Goal: Submit feedback/report problem: Submit feedback/report problem

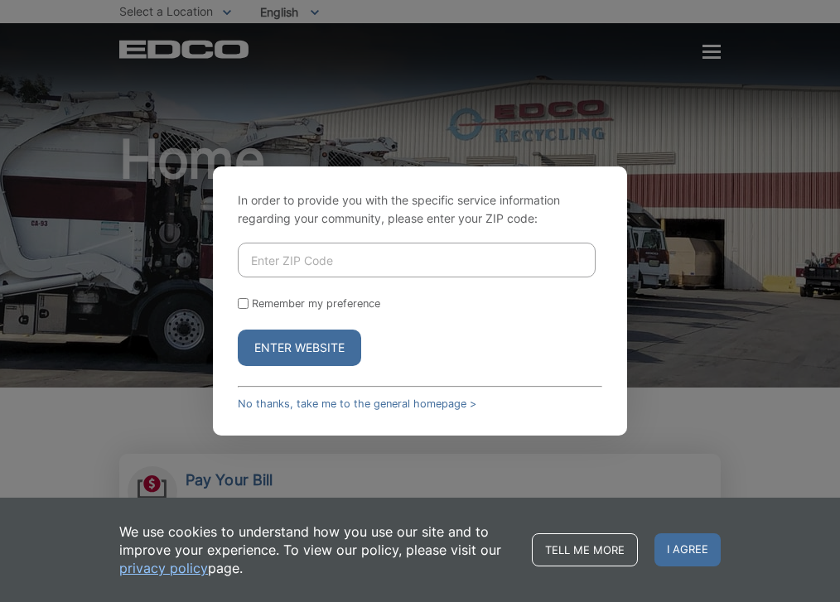
click at [259, 269] on input "Enter ZIP Code" at bounding box center [417, 260] width 358 height 35
type input "92118"
click at [292, 363] on button "Enter Website" at bounding box center [299, 348] width 123 height 36
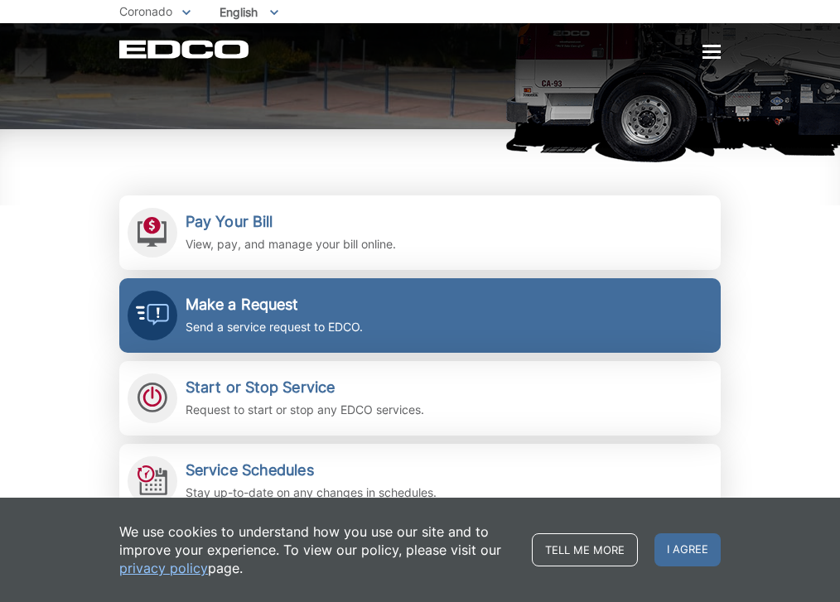
scroll to position [260, 0]
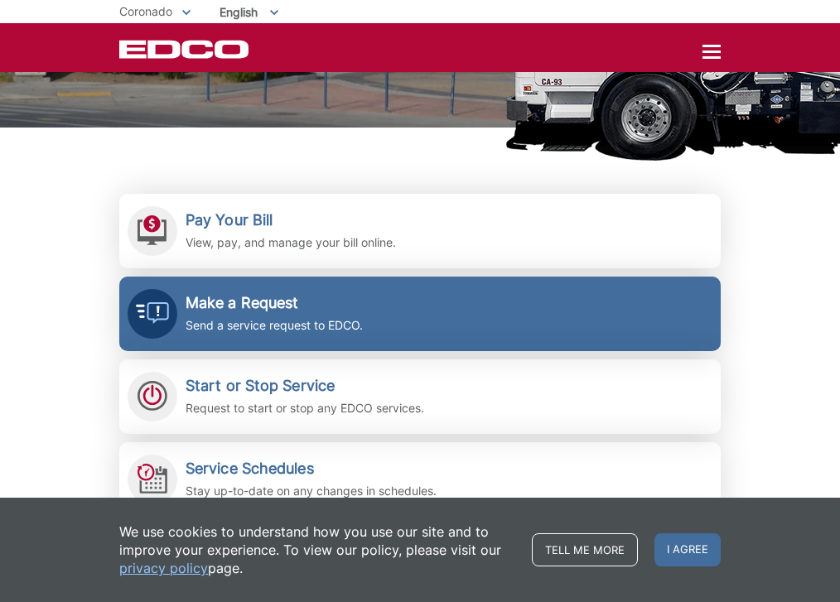
click at [291, 317] on p "Send a service request to EDCO." at bounding box center [274, 326] width 177 height 18
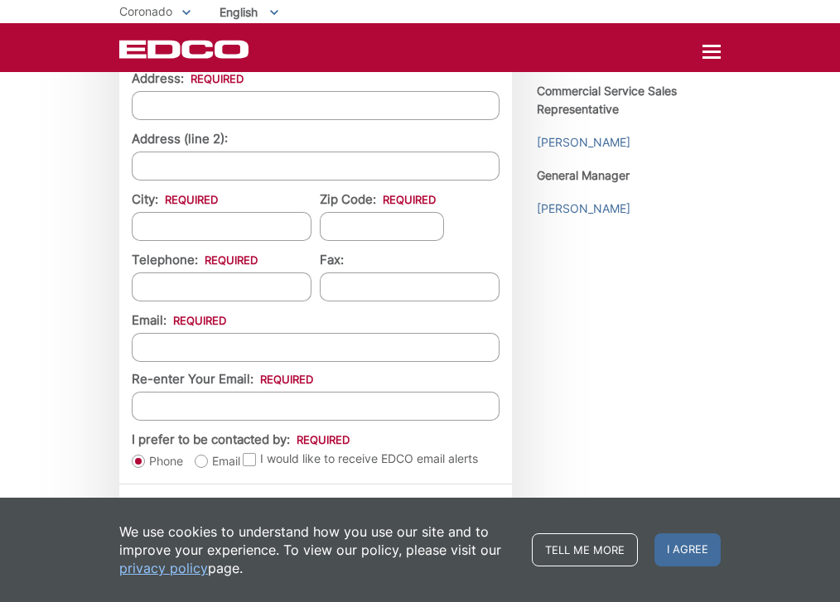
scroll to position [1584, 0]
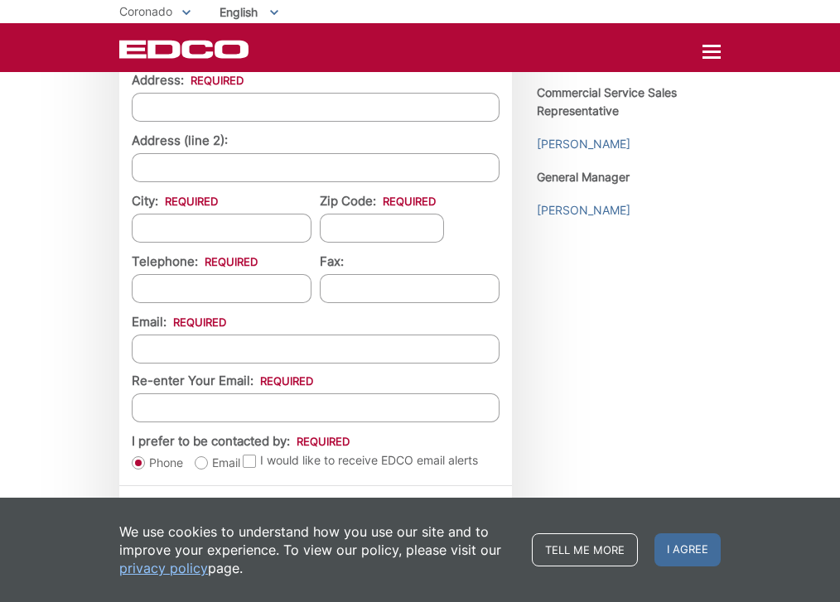
type input "internet"
type input "George"
type input "Rice"
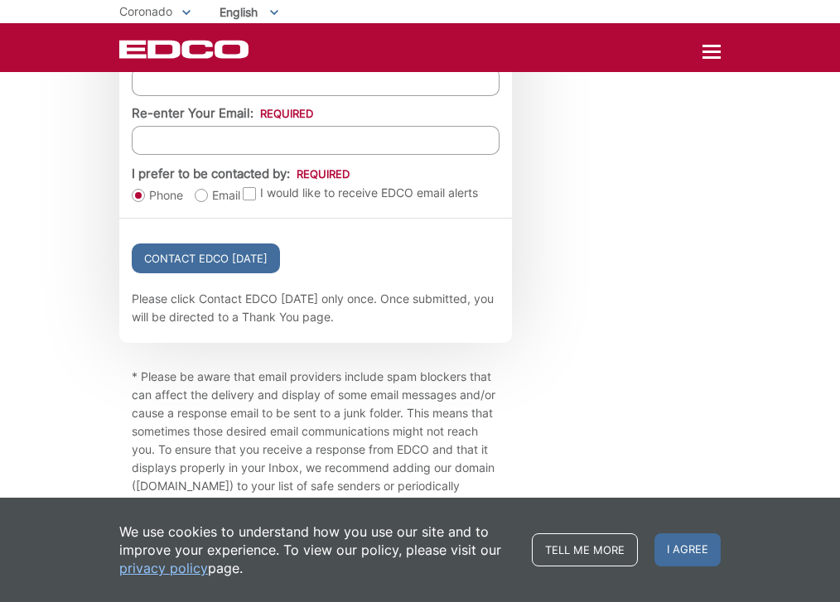
scroll to position [1854, 0]
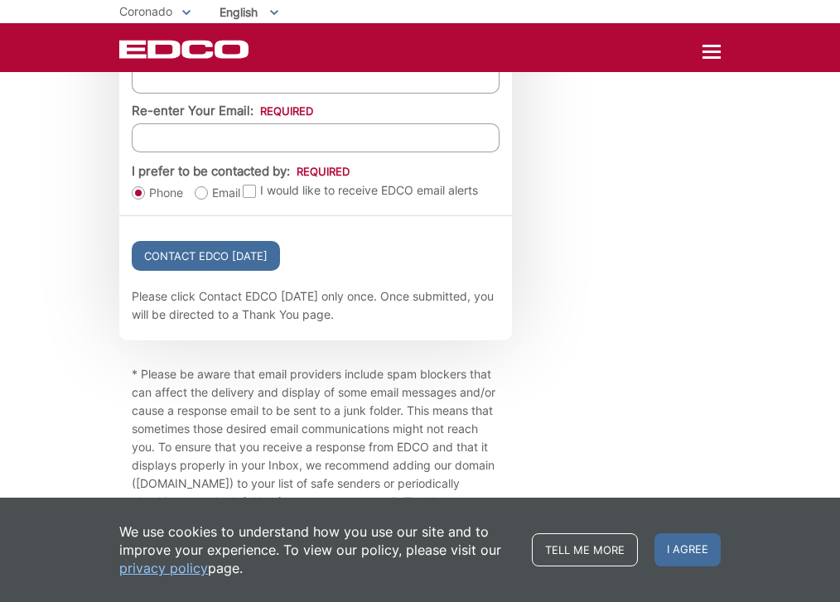
type input "1120 Loma Ave"
type input "Cor"
type input "Coronado"
type input "92118"
type input "(__6) 196-0728"
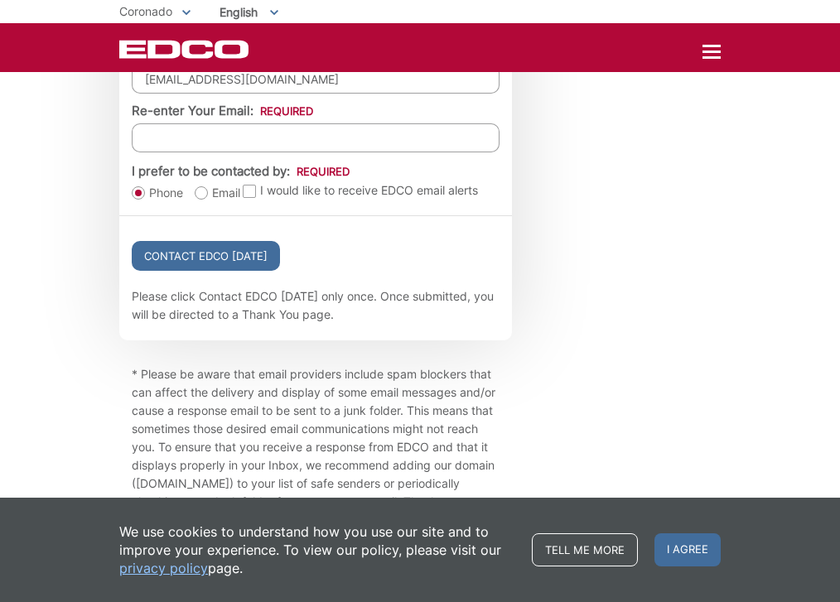
click at [166, 94] on input "jeeprice@mac.com" at bounding box center [316, 79] width 368 height 29
drag, startPoint x: 284, startPoint y: 427, endPoint x: 131, endPoint y: 429, distance: 153.3
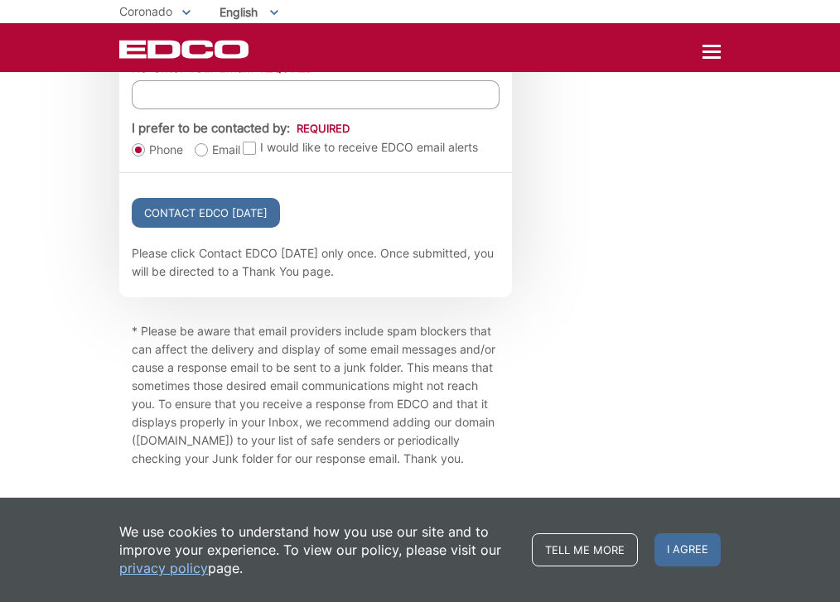
scroll to position [2048, 0]
type input "jeeprice@mac.com"
paste input "jeeprice@mac.com"
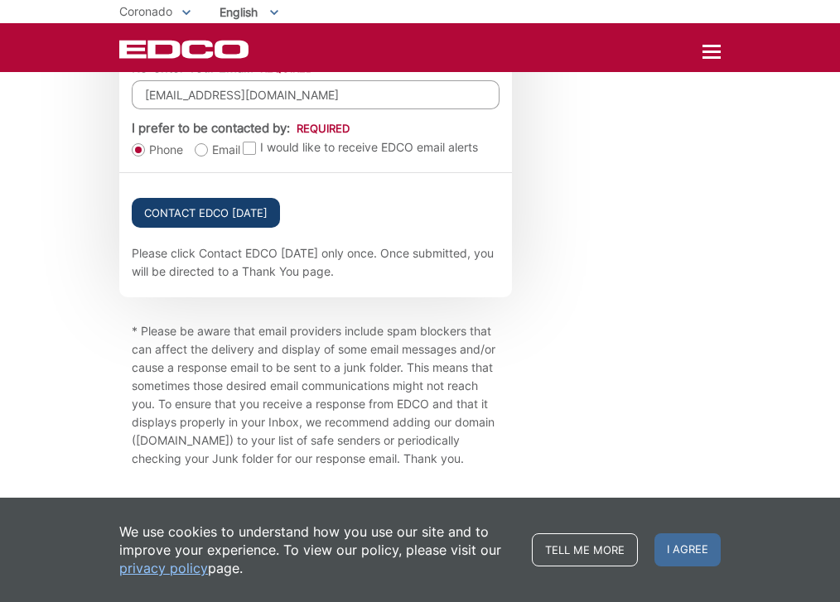
type input "jeeprice@mac.com"
click at [189, 228] on input "Contact EDCO Today" at bounding box center [206, 213] width 148 height 30
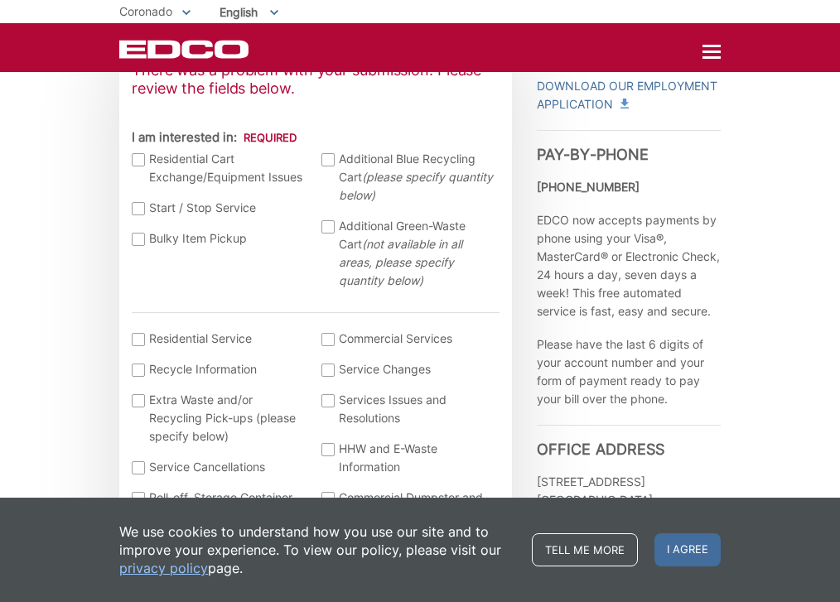
scroll to position [521, 0]
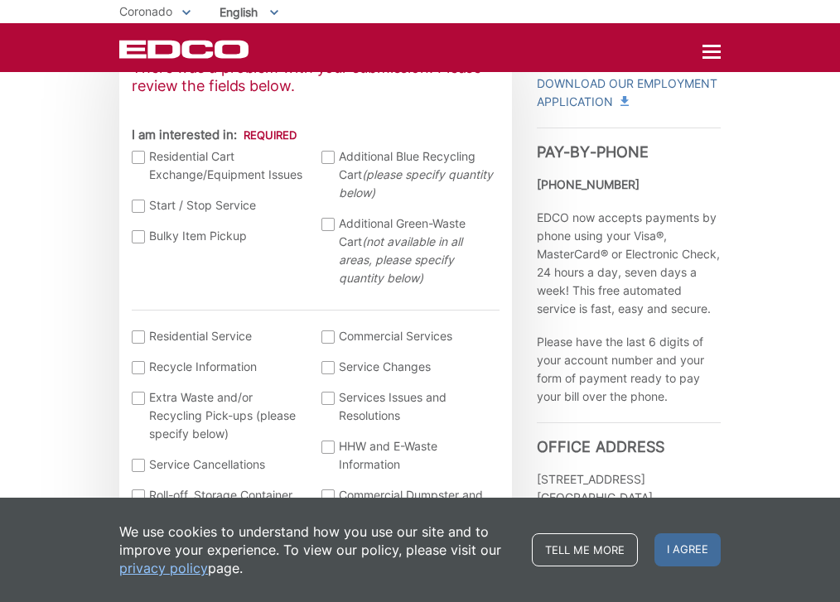
click at [138, 164] on div at bounding box center [138, 157] width 13 height 13
click at [0, 0] on input "I am interested in:" at bounding box center [0, 0] width 0 height 0
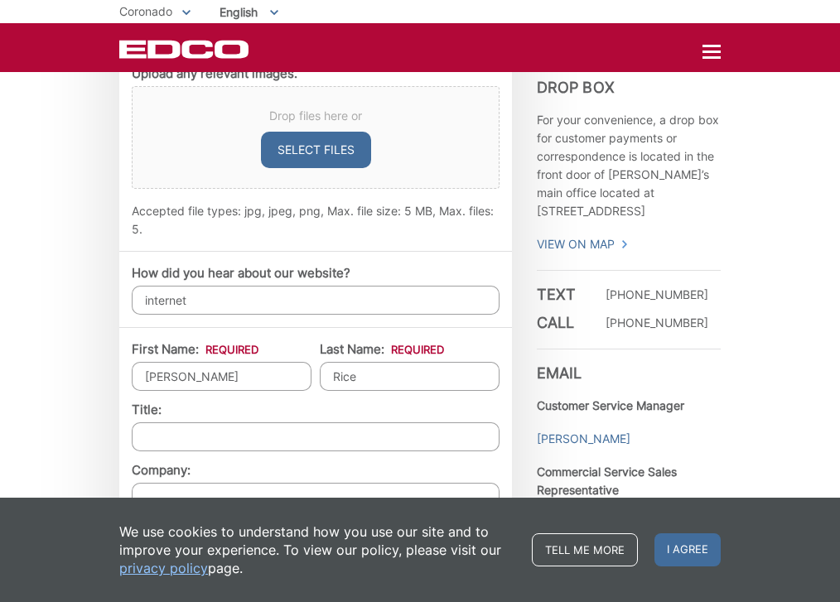
scroll to position [1205, 0]
click at [159, 49] on textarea "Use this space to tell us how we can be of service." at bounding box center [316, 7] width 368 height 83
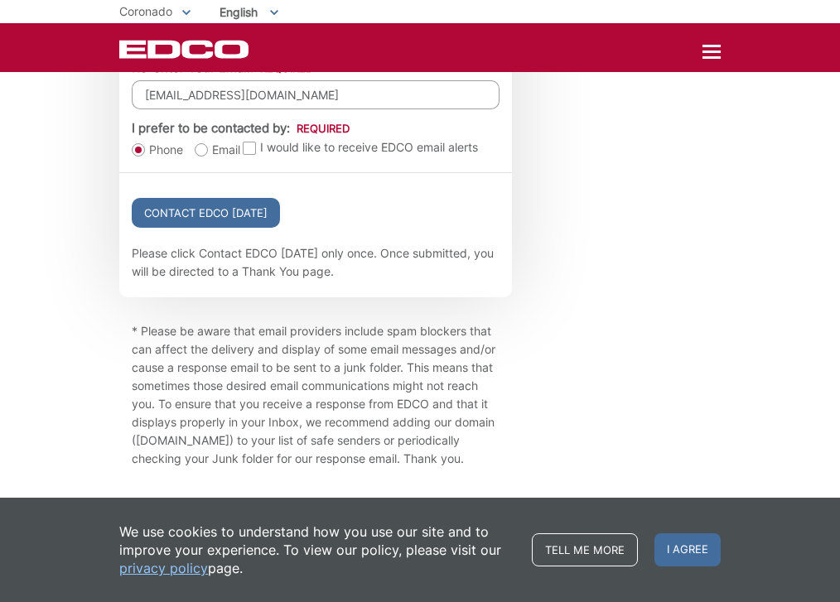
scroll to position [2064, 0]
type textarea "Broken blue bin"
type input "(619) 607-2867"
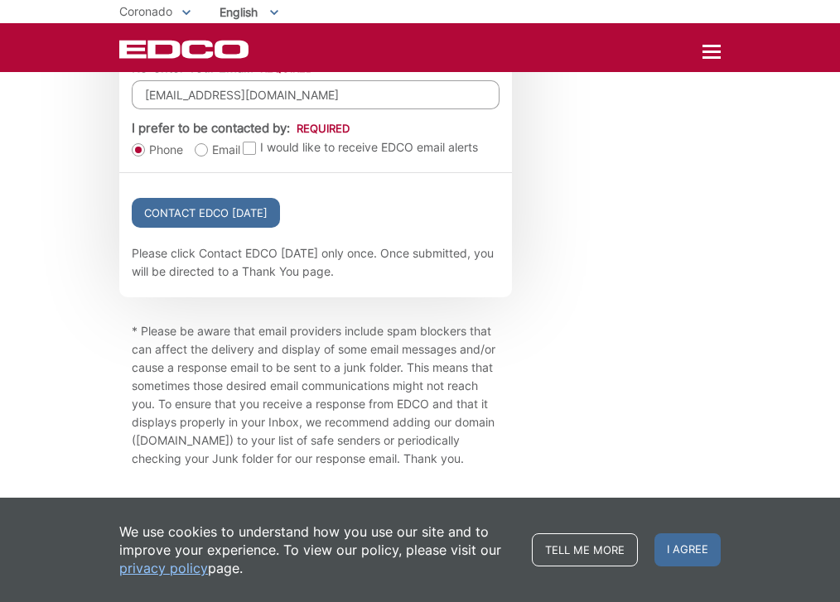
click at [215, 158] on label "Email" at bounding box center [218, 150] width 46 height 17
radio input "true"
click at [202, 228] on input "Contact EDCO Today" at bounding box center [206, 213] width 148 height 30
